Goal: Information Seeking & Learning: Compare options

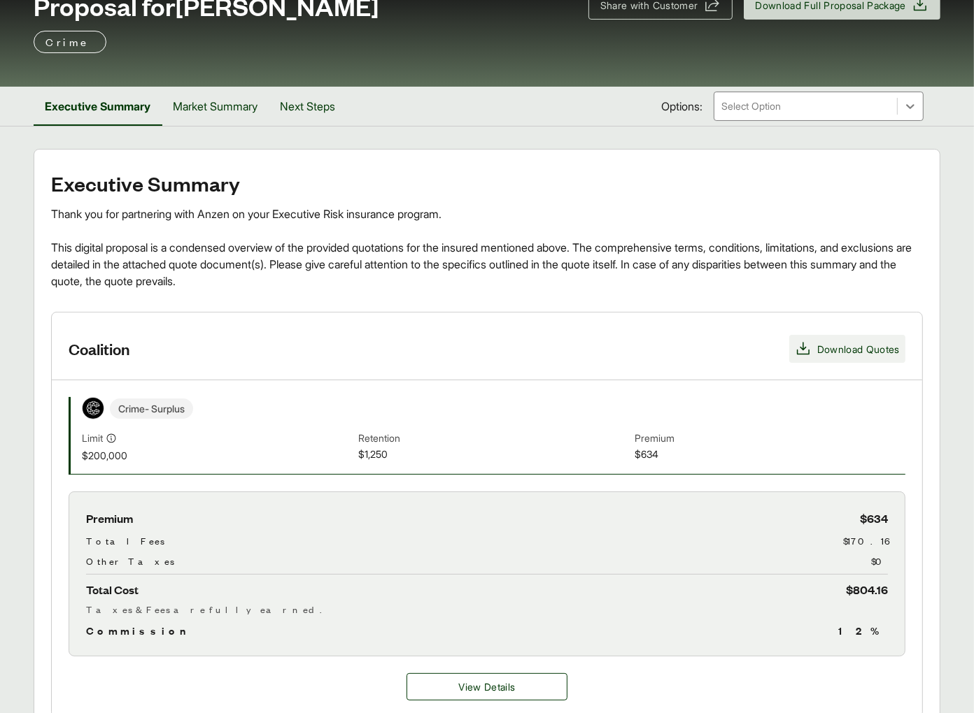
click at [851, 343] on span "Download Quotes" at bounding box center [858, 349] width 83 height 15
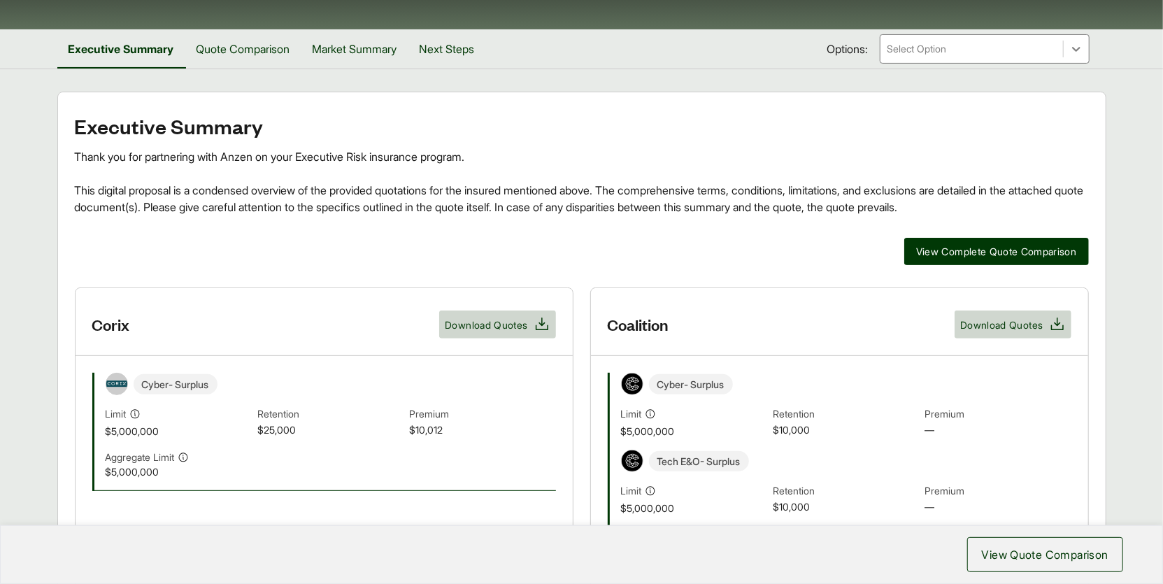
scroll to position [94, 0]
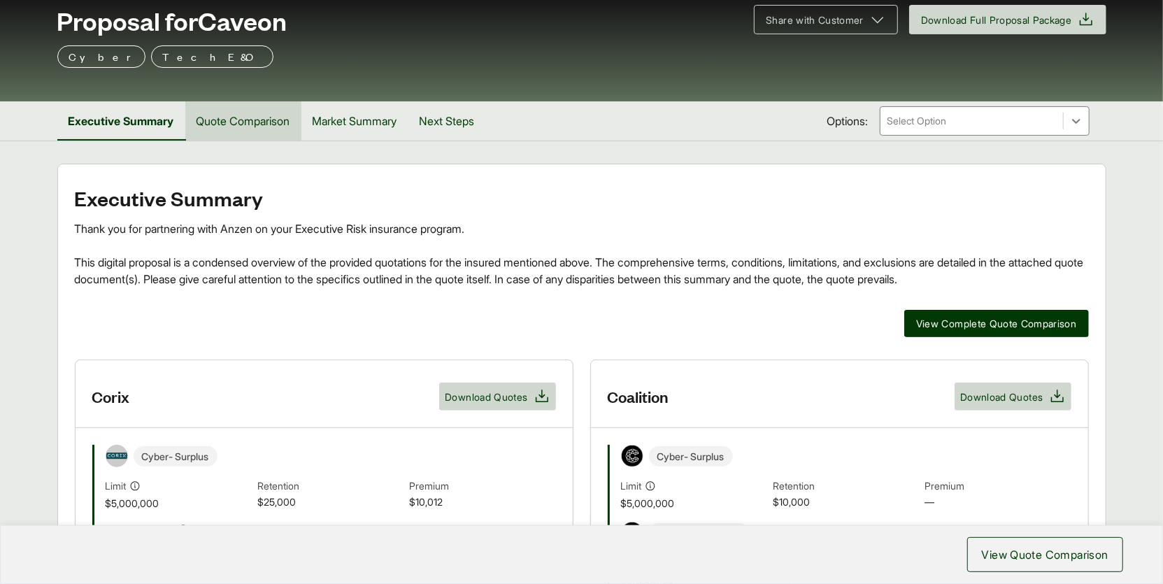
click at [259, 129] on button "Quote Comparison" at bounding box center [243, 120] width 116 height 39
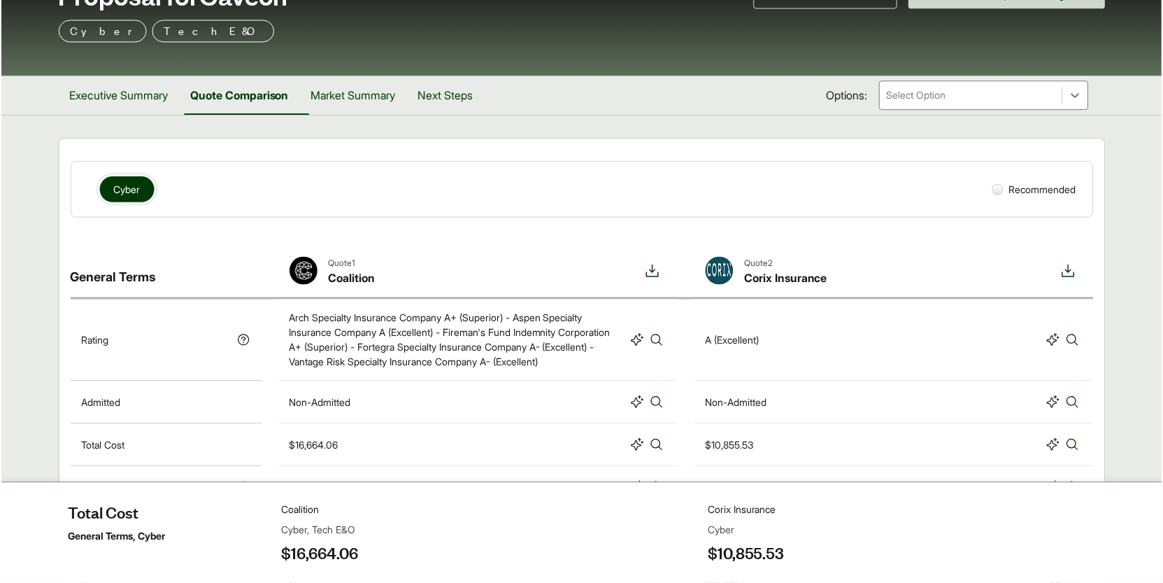
scroll to position [40, 0]
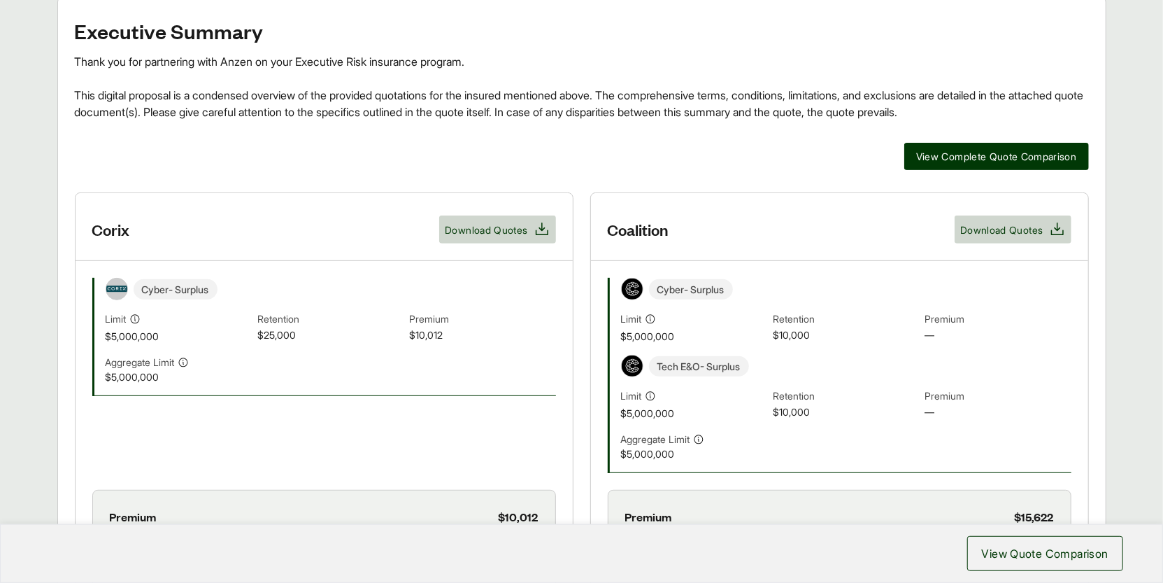
scroll to position [58, 0]
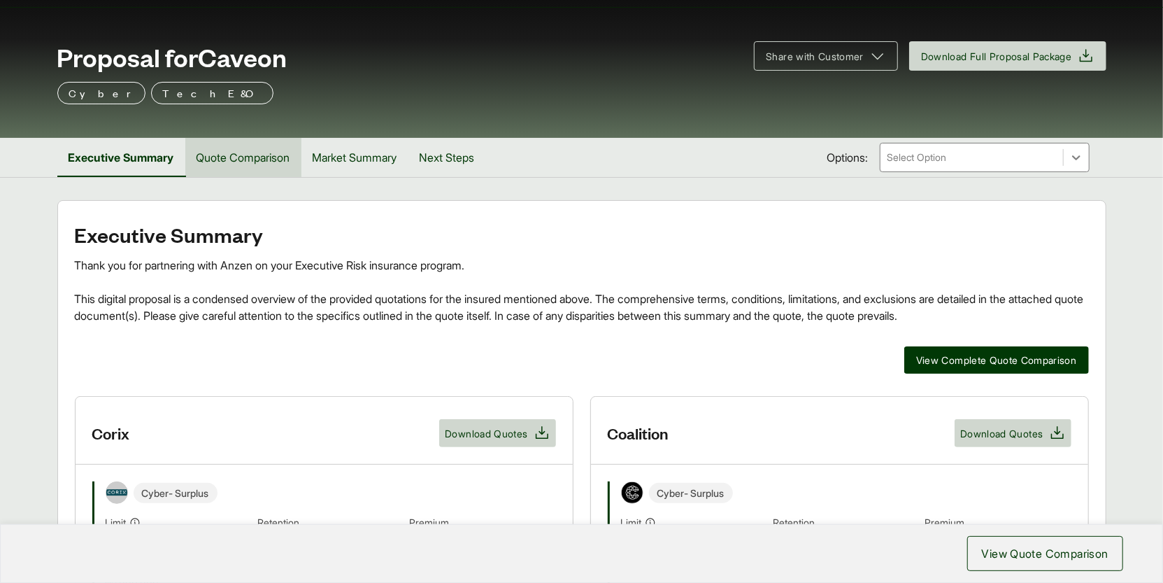
click at [256, 152] on button "Quote Comparison" at bounding box center [243, 157] width 116 height 39
